Goal: Navigation & Orientation: Find specific page/section

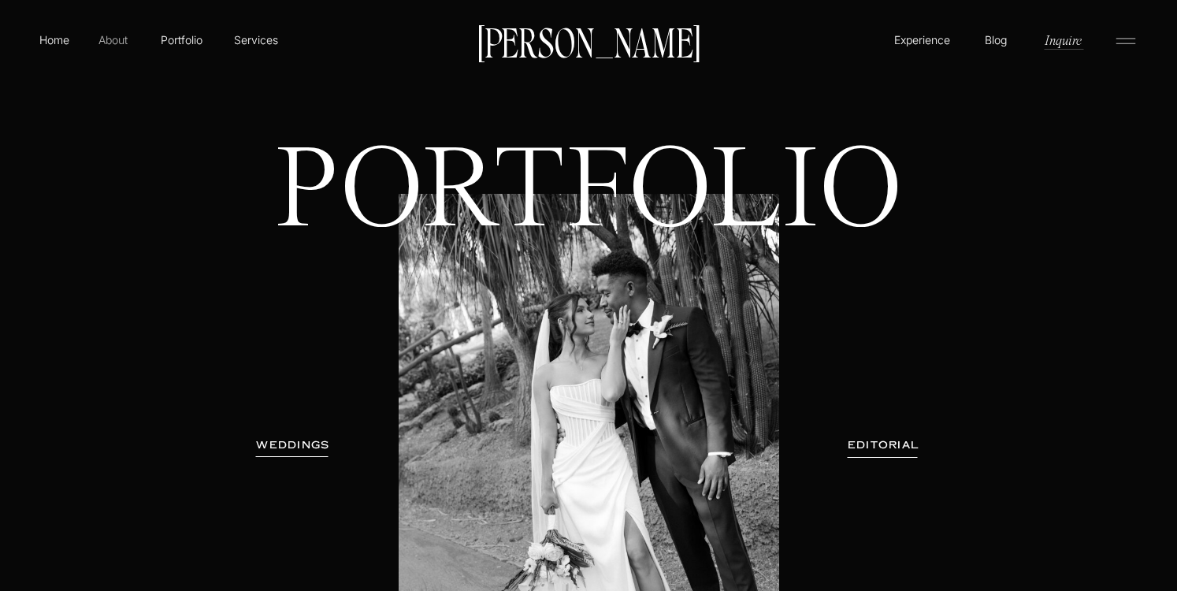
click at [114, 41] on p "About" at bounding box center [112, 40] width 35 height 16
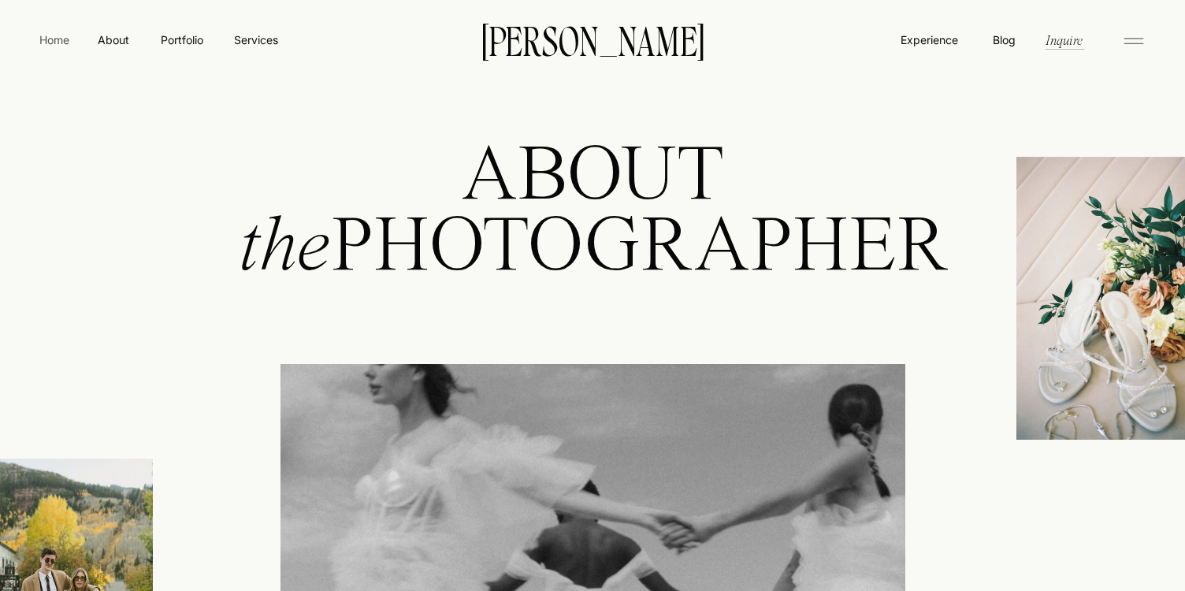
click at [53, 41] on nav "Home" at bounding box center [54, 40] width 36 height 17
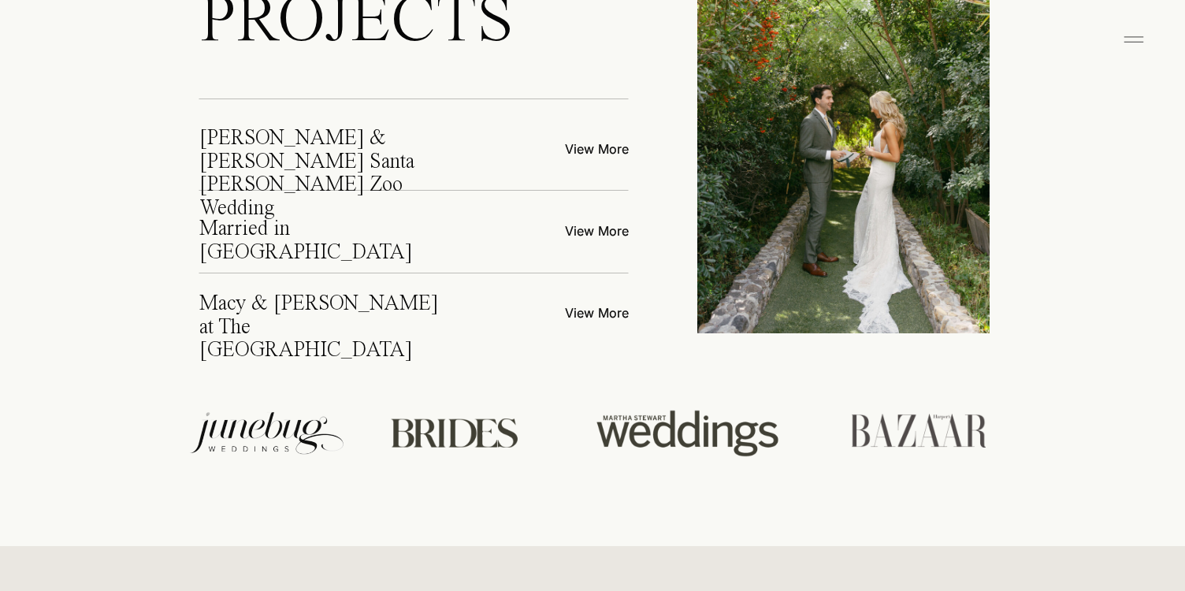
scroll to position [5960, 0]
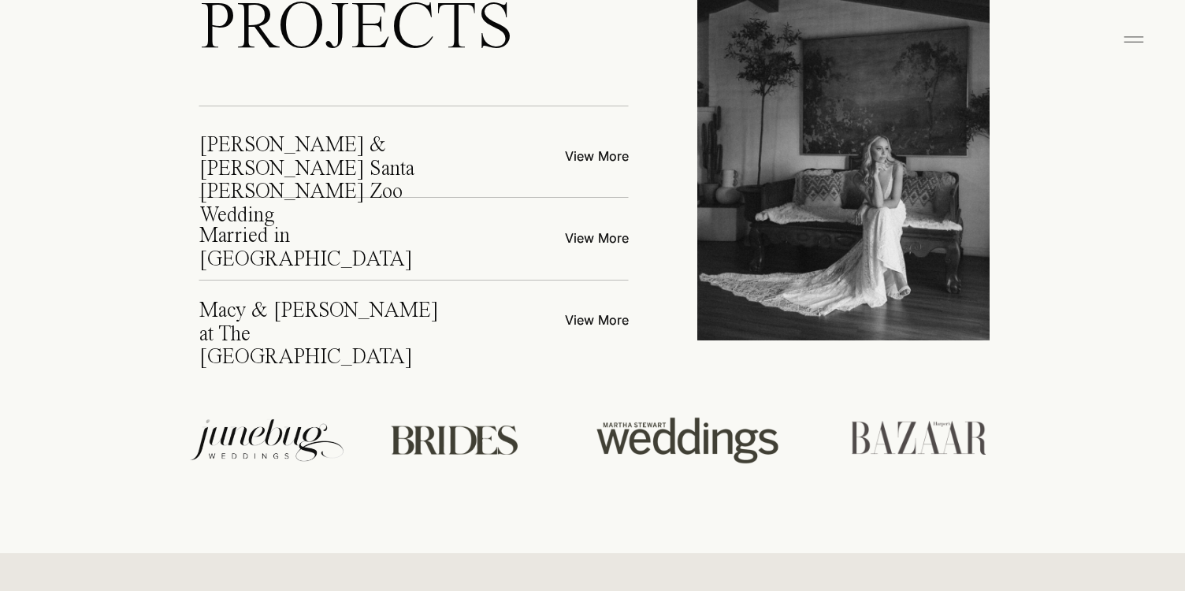
click at [593, 149] on p "View More" at bounding box center [560, 155] width 138 height 17
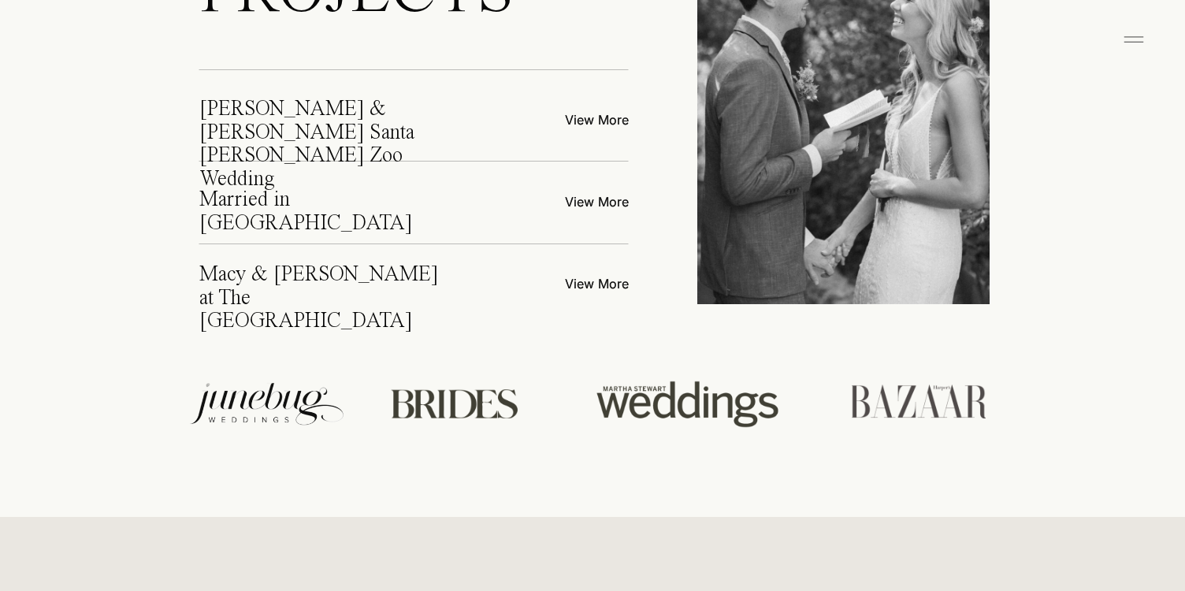
scroll to position [6024, 0]
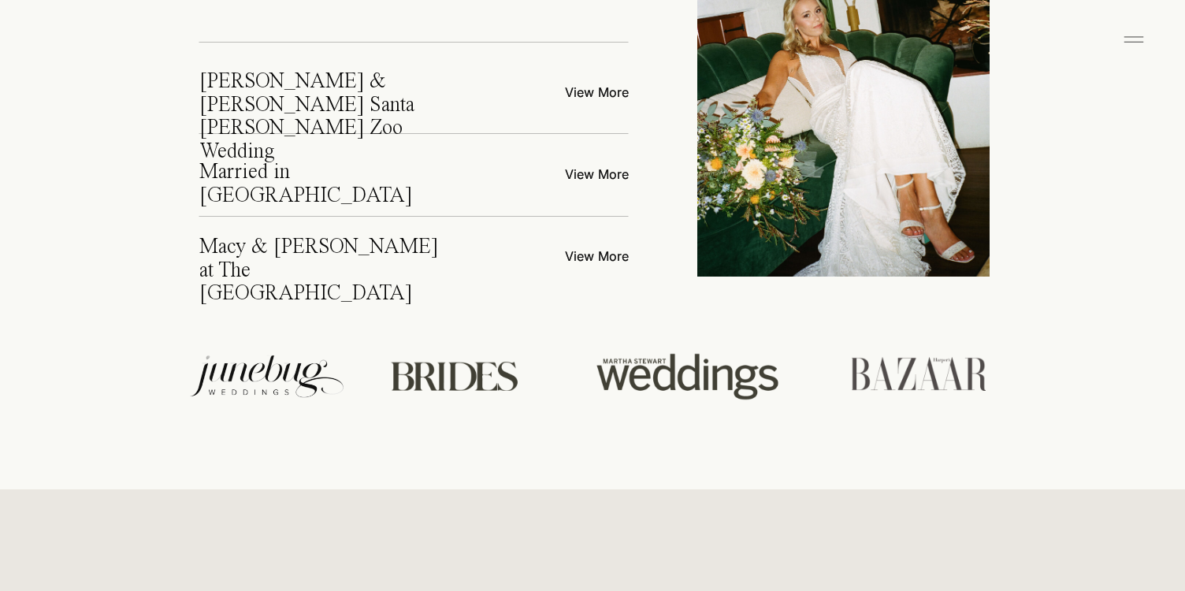
click at [1140, 39] on icon at bounding box center [1134, 39] width 32 height 25
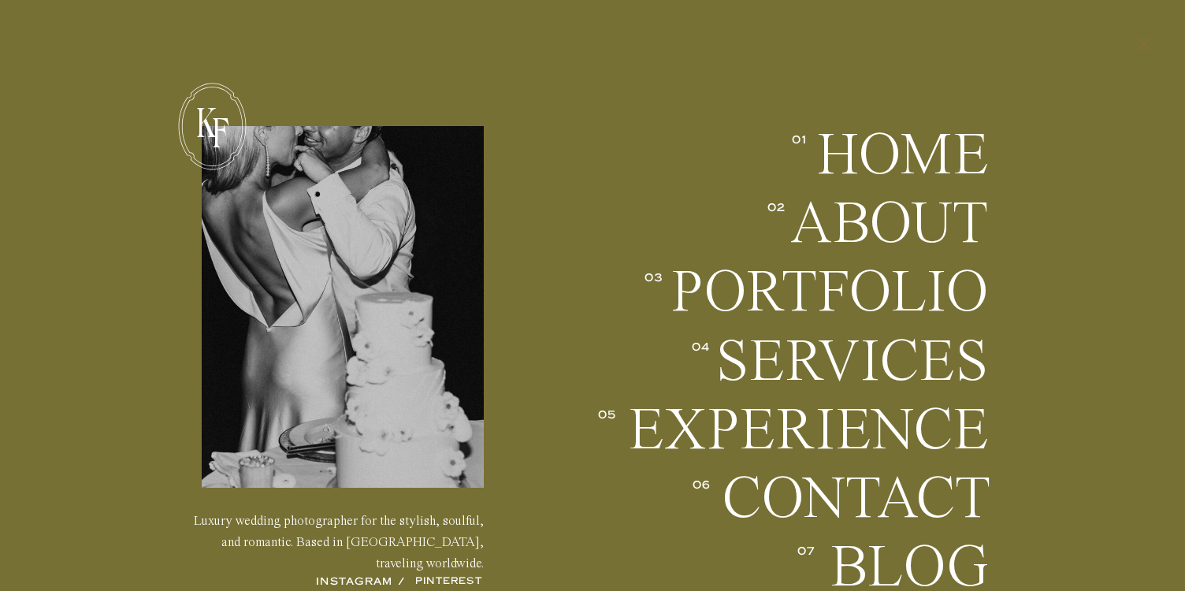
click at [1147, 37] on icon at bounding box center [1144, 44] width 27 height 41
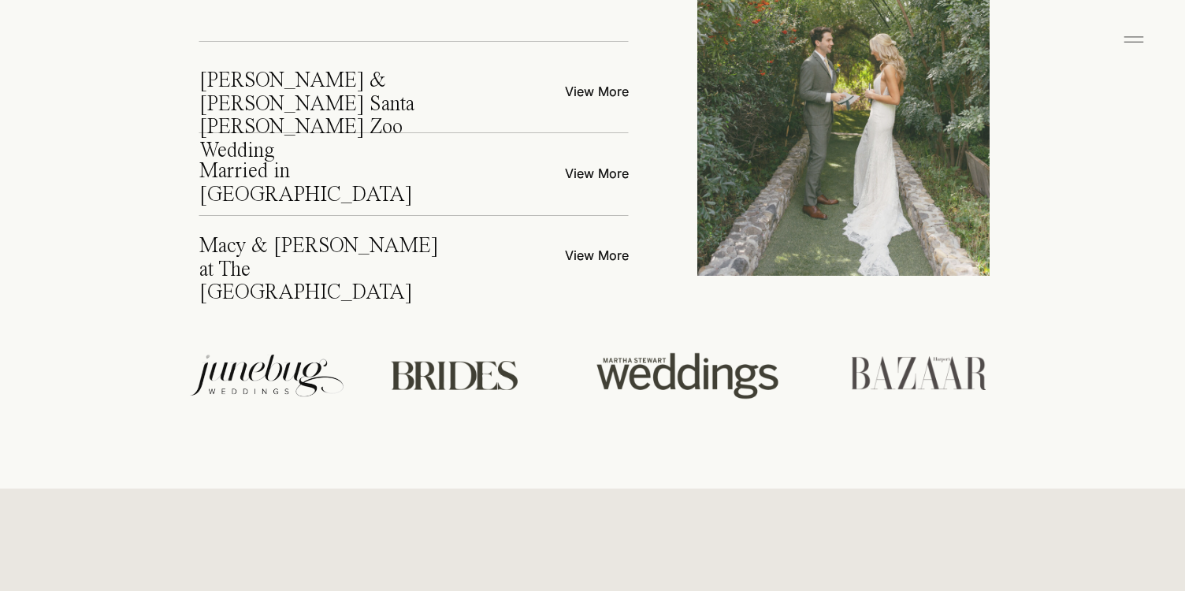
scroll to position [6009, 0]
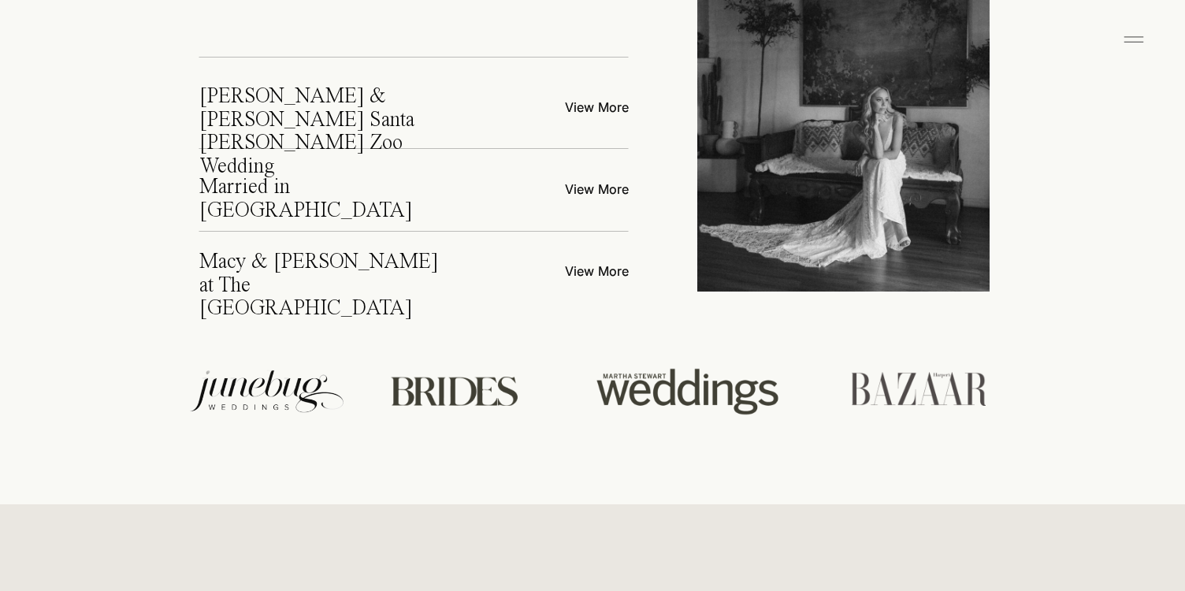
click at [1122, 39] on icon at bounding box center [1134, 39] width 32 height 25
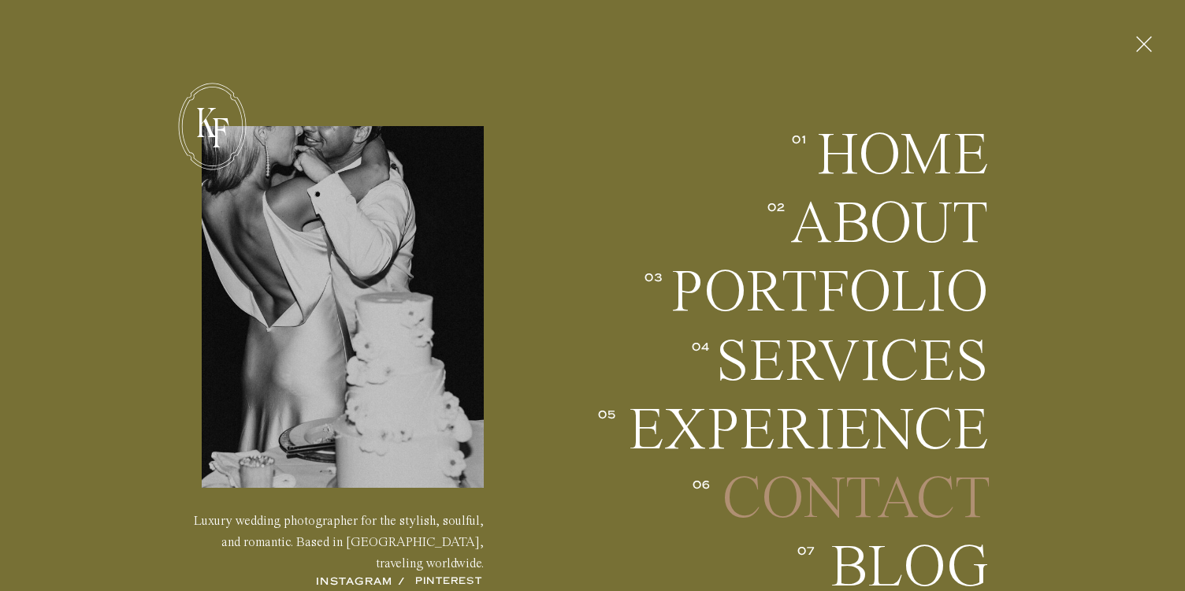
click at [877, 500] on h2 "Contact" at bounding box center [855, 499] width 267 height 58
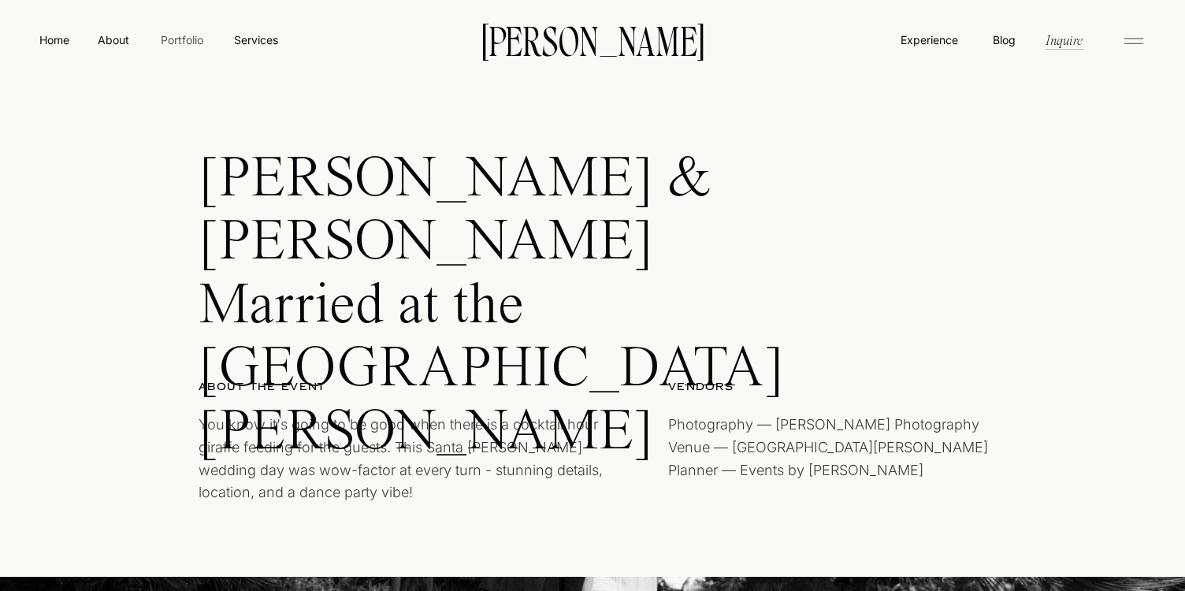
click at [171, 36] on nav "Portfolio" at bounding box center [182, 40] width 56 height 17
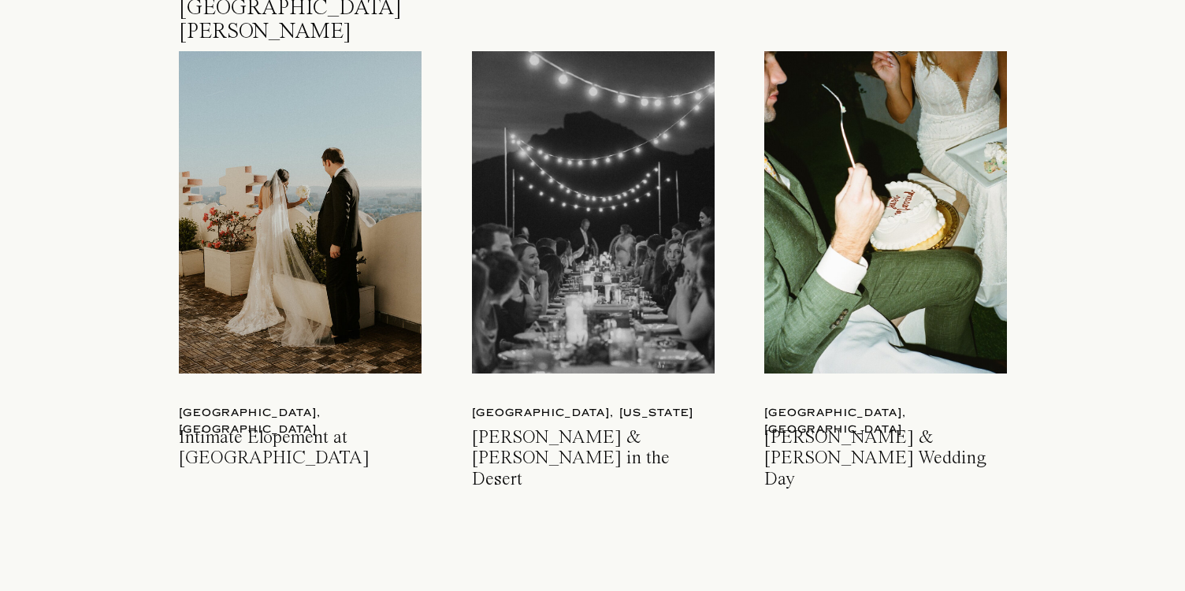
scroll to position [2363, 0]
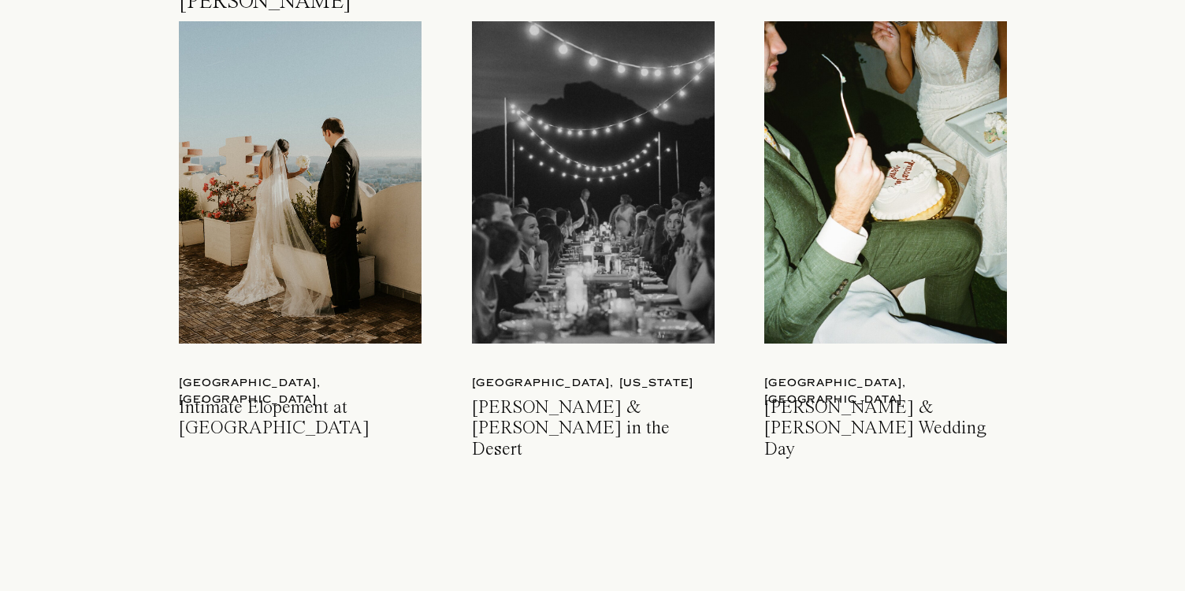
click at [584, 291] on div at bounding box center [593, 182] width 243 height 322
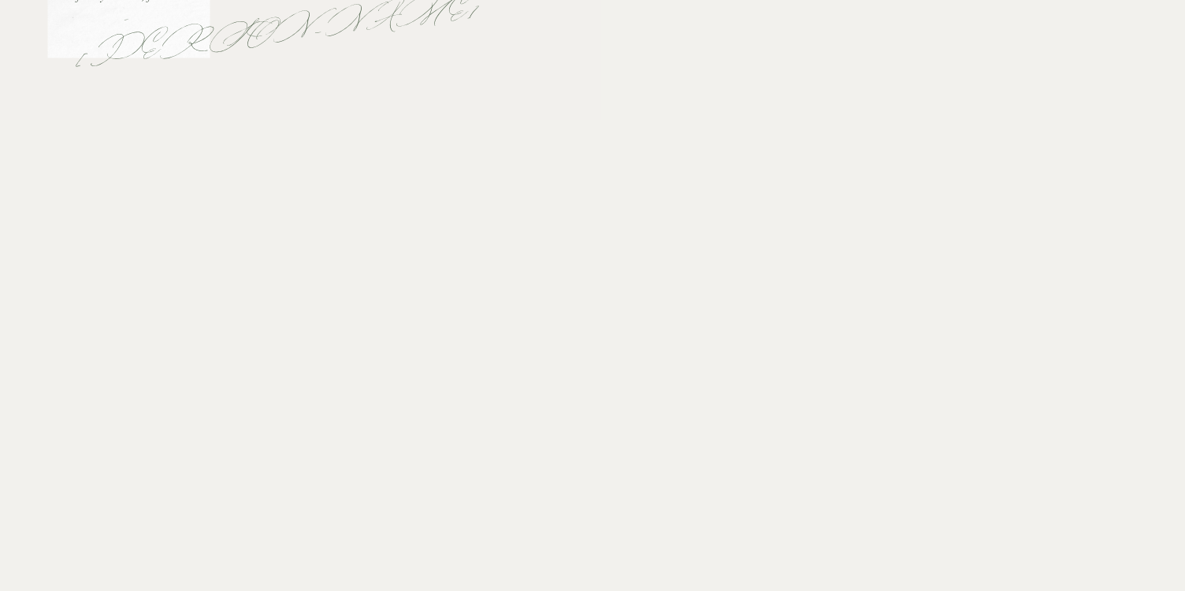
scroll to position [668, 0]
